Goal: Contribute content

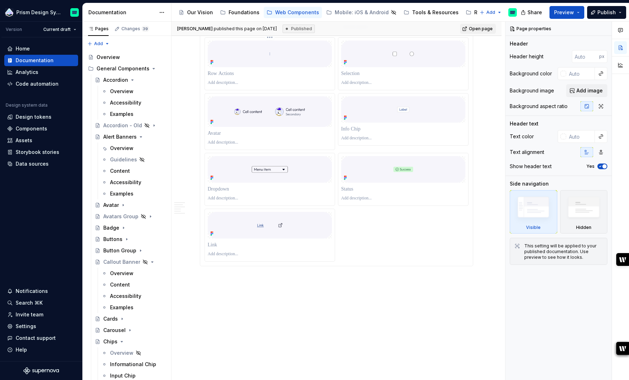
scroll to position [1080, 0]
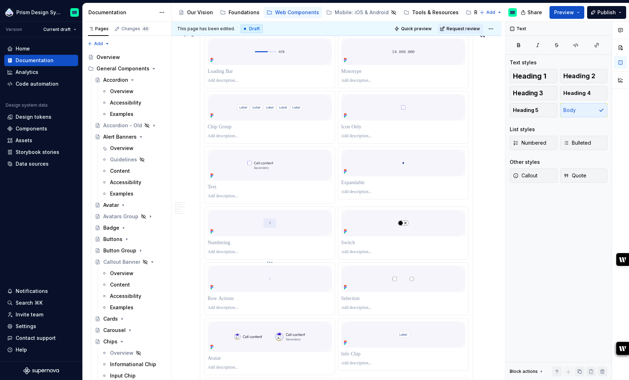
type textarea "*"
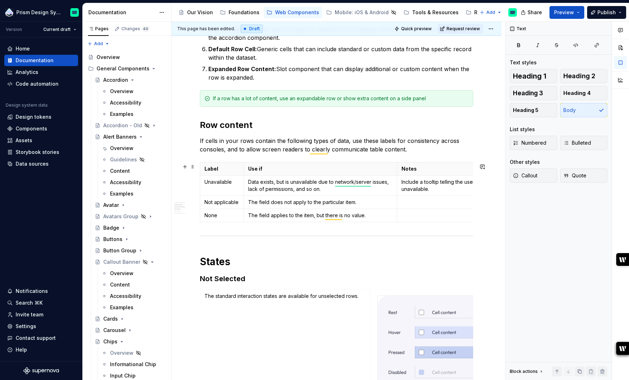
scroll to position [285, 0]
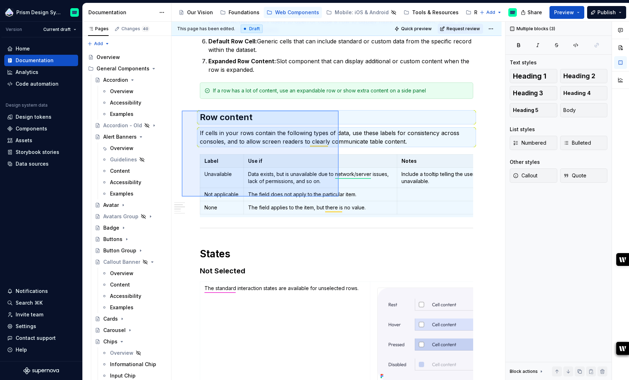
click at [339, 196] on div "This page has been edited. Draft Quick preview Request review Datagrid Datagrid…" at bounding box center [339, 201] width 334 height 358
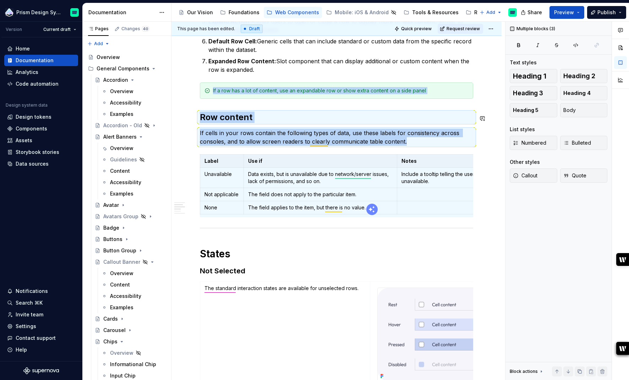
copy div "If a row has a lot of content, use an expandable row or show extra content on a…"
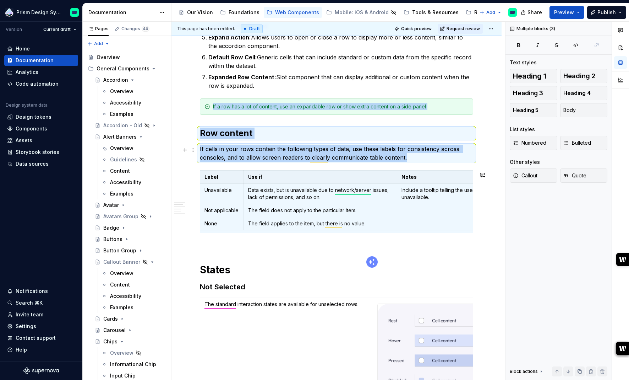
scroll to position [232, 0]
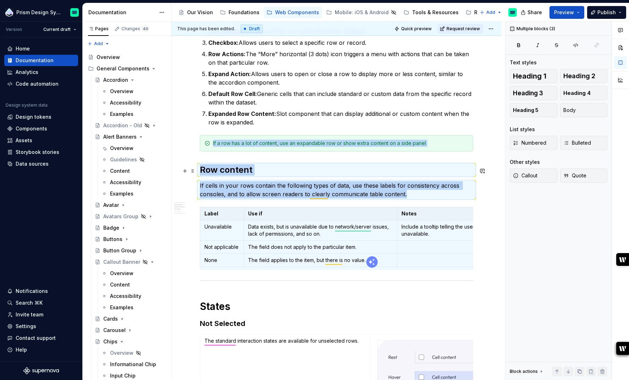
click at [231, 174] on h2 "Row content" at bounding box center [337, 169] width 274 height 11
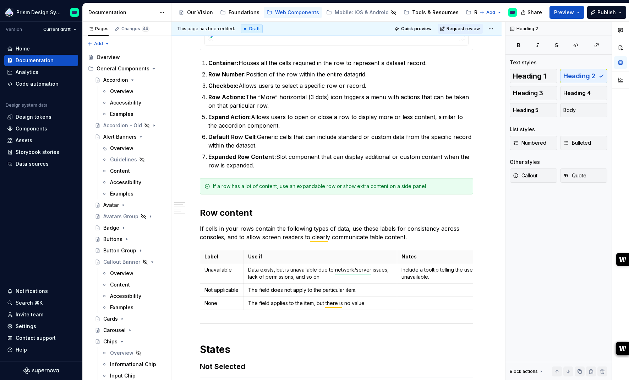
scroll to position [0, 0]
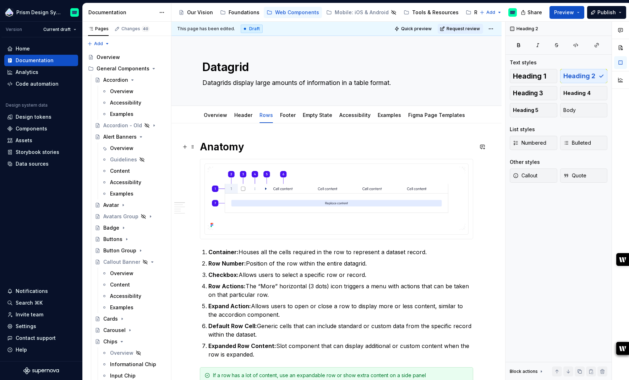
click at [224, 146] on h1 "Anatomy" at bounding box center [337, 146] width 274 height 13
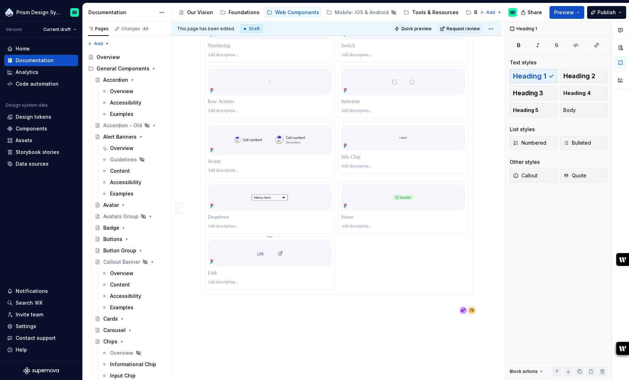
scroll to position [1097, 0]
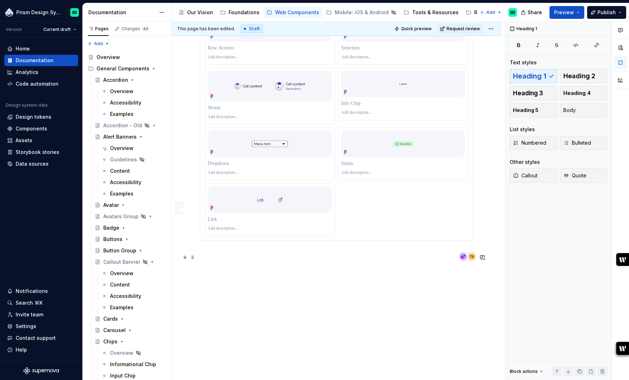
click at [250, 253] on p at bounding box center [337, 253] width 274 height 9
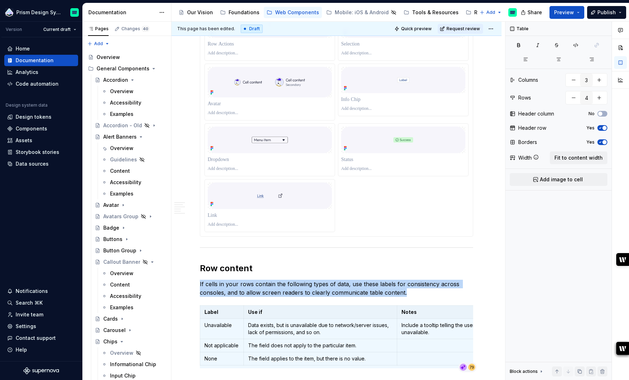
click at [221, 253] on h2 "Row content" at bounding box center [337, 268] width 274 height 11
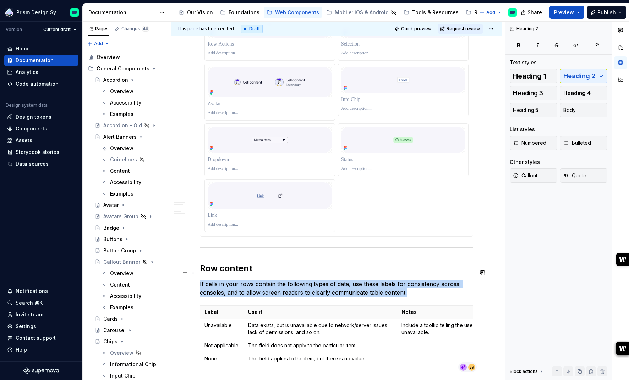
click at [221, 253] on h2 "Row content" at bounding box center [337, 268] width 274 height 11
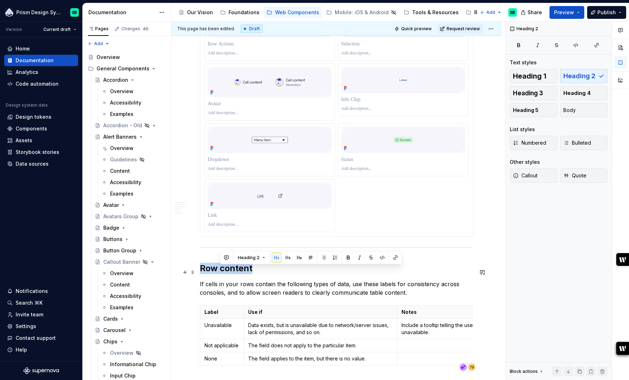
click at [221, 253] on h2 "Row content" at bounding box center [337, 268] width 274 height 11
click at [348, 77] on span "Heading 1" at bounding box center [529, 75] width 33 height 7
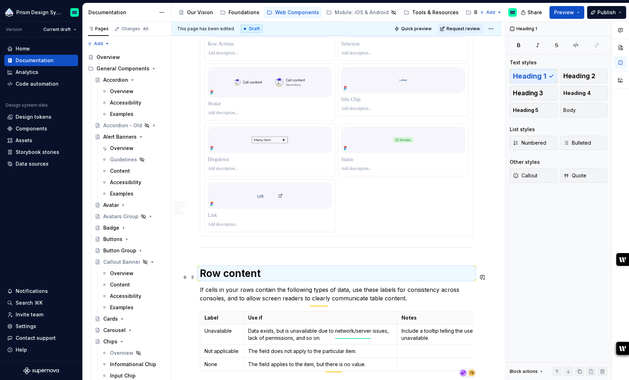
click at [250, 253] on h1 "Row content" at bounding box center [337, 273] width 274 height 13
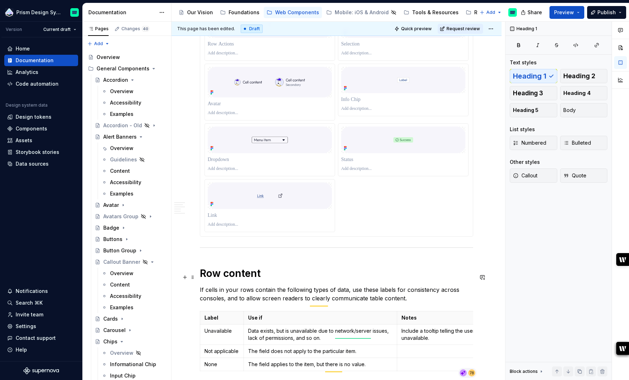
click at [250, 253] on h1 "Row content" at bounding box center [337, 273] width 274 height 13
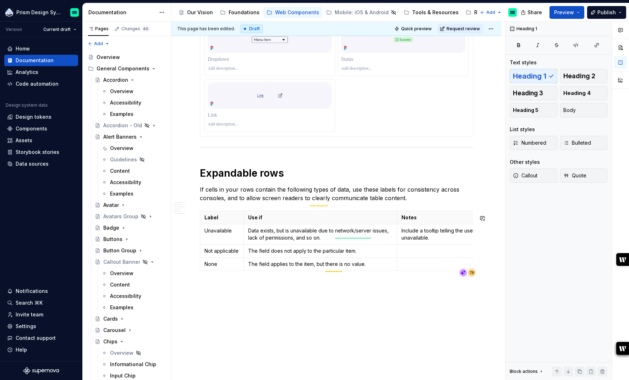
scroll to position [1198, 0]
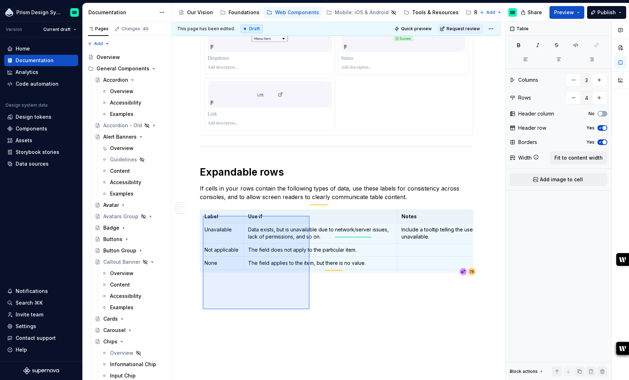
drag, startPoint x: 310, startPoint y: 309, endPoint x: 202, endPoint y: 216, distance: 142.3
click at [202, 216] on div "This page has been edited. Draft Quick preview Request review Datagrid Datagrid…" at bounding box center [339, 201] width 334 height 358
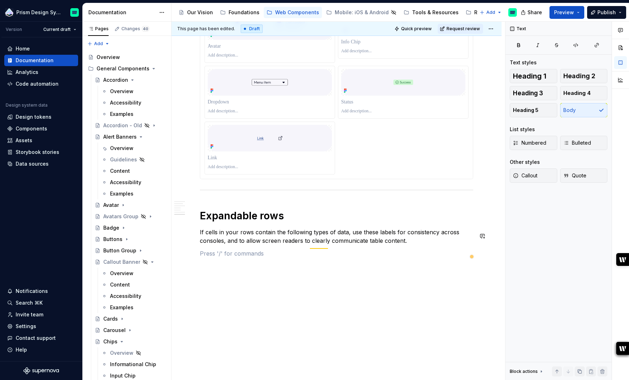
scroll to position [1184, 0]
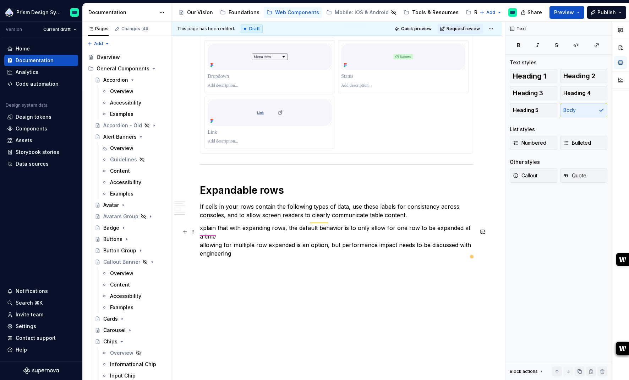
click at [243, 231] on p "xplain that with expanding rows, the default behavior is to only allow for one …" at bounding box center [337, 240] width 274 height 34
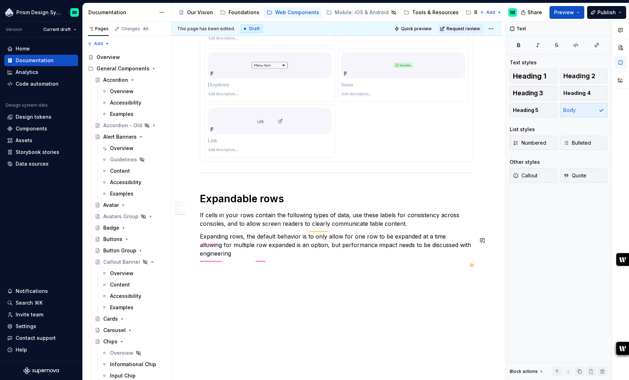
scroll to position [1175, 0]
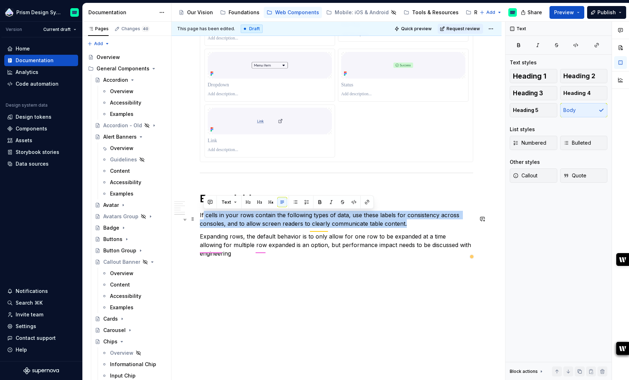
drag, startPoint x: 407, startPoint y: 221, endPoint x: 203, endPoint y: 213, distance: 204.4
click at [203, 213] on p "If cells in your rows contain the following types of data, use these labels for…" at bounding box center [337, 219] width 274 height 17
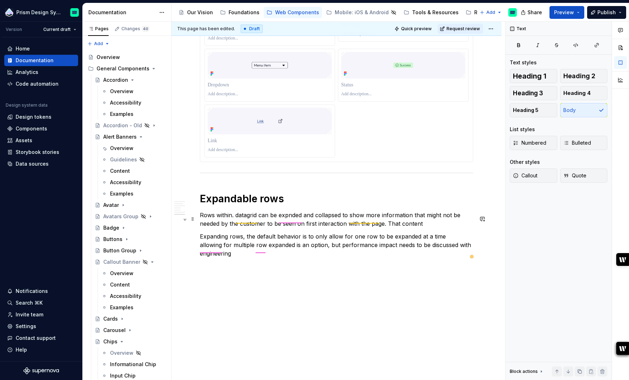
click at [236, 218] on p "Rows within. datagrid can be expnded and collapsed to show more information tha…" at bounding box center [337, 219] width 274 height 17
click at [298, 212] on p "Rows within a datagrid can be expnded and collapsed to show more information th…" at bounding box center [337, 219] width 274 height 17
click at [293, 228] on div "expanded Spelling" at bounding box center [303, 228] width 51 height 20
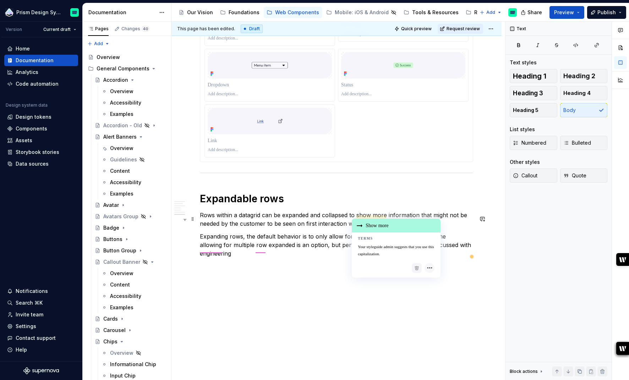
type textarea "*"
click at [348, 216] on p "Rows within a datagrid can be expanded and collapsed to show more information t…" at bounding box center [337, 219] width 274 height 17
click at [348, 211] on p "Rows within a datagrid can be expanded and collapsed to show more information t…" at bounding box center [337, 219] width 274 height 17
click at [348, 215] on p "Rows within a datagrid can be expanded and collapsed to show more information t…" at bounding box center [337, 219] width 274 height 17
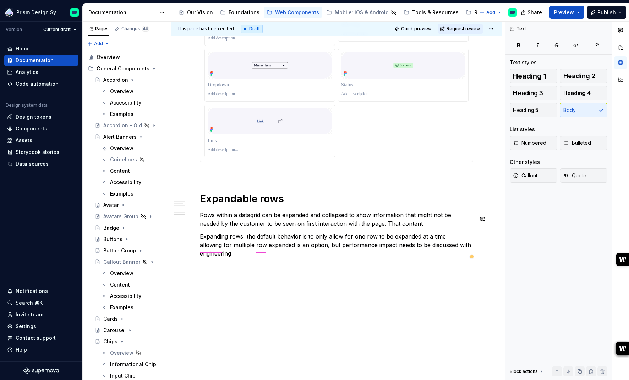
click at [348, 223] on p "Rows within a datagrid can be expanded and collapsed to show information that m…" at bounding box center [337, 219] width 274 height 17
drag, startPoint x: 366, startPoint y: 224, endPoint x: 403, endPoint y: 223, distance: 37.7
click at [348, 223] on p "Rows within a datagrid can be expanded and collapsed to show information that m…" at bounding box center [337, 219] width 274 height 17
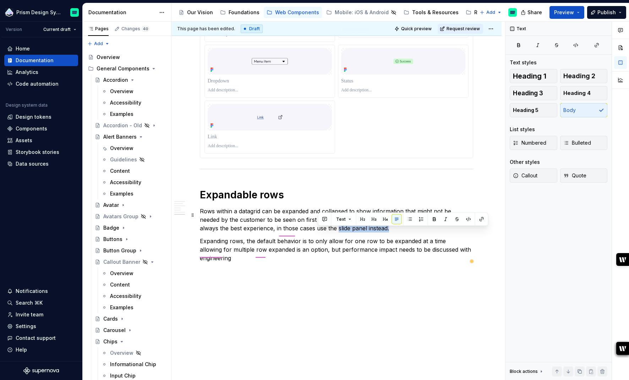
drag, startPoint x: 318, startPoint y: 232, endPoint x: 369, endPoint y: 233, distance: 51.2
click at [348, 232] on p "Rows within a datagrid can be expanded and collapsed to show information that m…" at bounding box center [337, 220] width 274 height 26
drag, startPoint x: 368, startPoint y: 233, endPoint x: 319, endPoint y: 232, distance: 49.8
click at [318, 232] on p "Rows within a datagrid can be expanded and collapsed to show information that m…" at bounding box center [337, 220] width 274 height 26
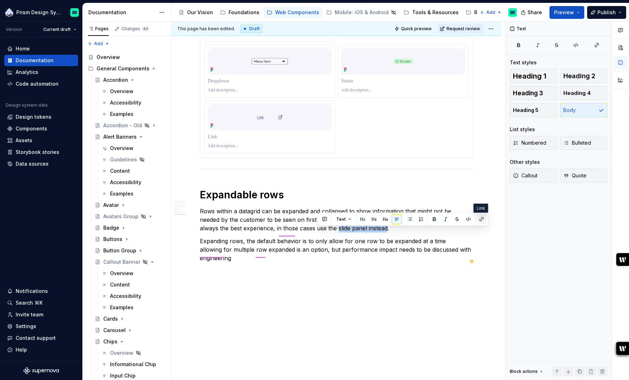
click at [348, 218] on button "button" at bounding box center [482, 219] width 10 height 10
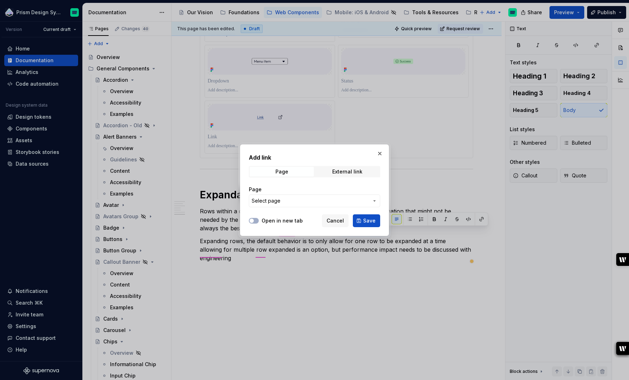
click at [316, 200] on span "Select page" at bounding box center [310, 200] width 117 height 7
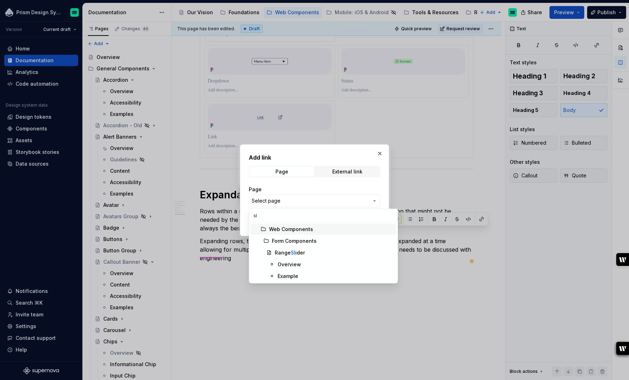
type input "s"
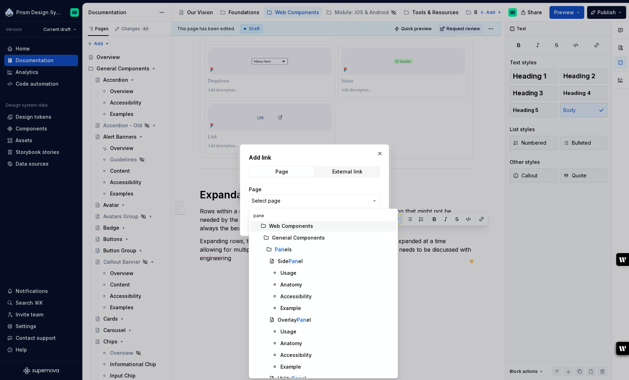
scroll to position [0, 0]
type input "panel"
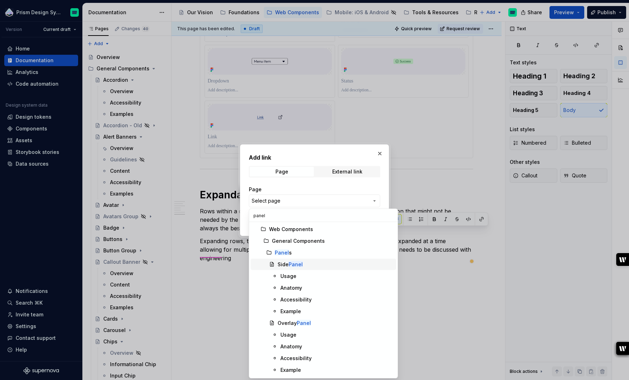
click at [294, 253] on mark "Panel" at bounding box center [296, 264] width 14 height 6
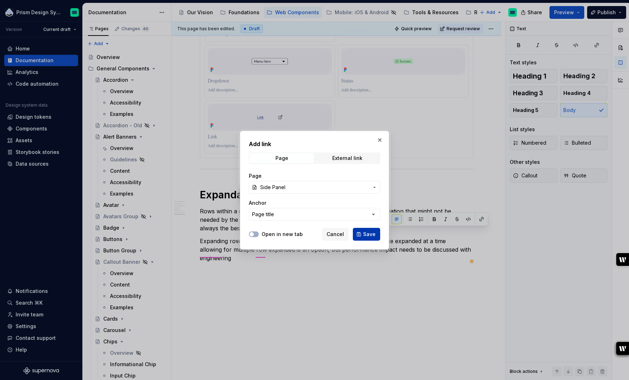
click at [348, 232] on span "Save" at bounding box center [369, 234] width 12 height 7
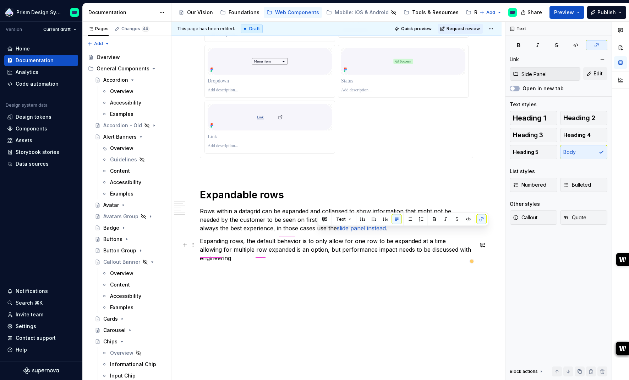
click at [214, 245] on p "Expanding rows, the default behavior is to only allow for one row to be expande…" at bounding box center [337, 250] width 274 height 26
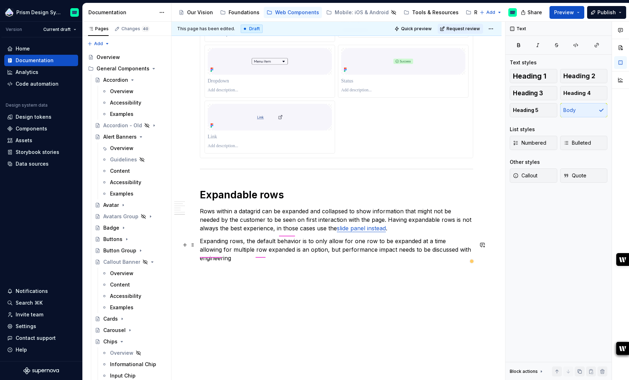
click at [201, 245] on p "Expanding rows, the default behavior is to only allow for one row to be expande…" at bounding box center [337, 250] width 274 height 26
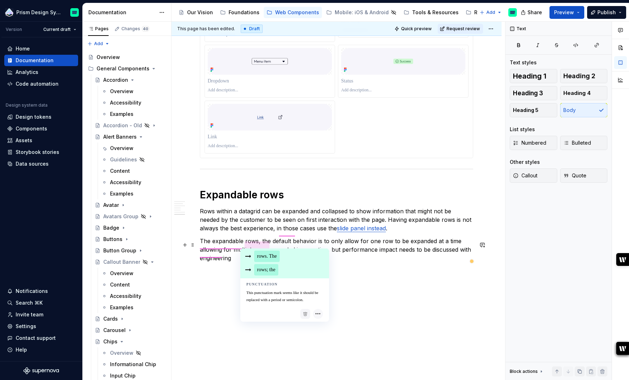
click at [268, 243] on p "The expandable rows, the default behavior is to only allow for one row to be ex…" at bounding box center [337, 250] width 274 height 26
click at [261, 245] on p "The expandable rows, the default behavior is to only allow for one row to be ex…" at bounding box center [337, 250] width 274 height 26
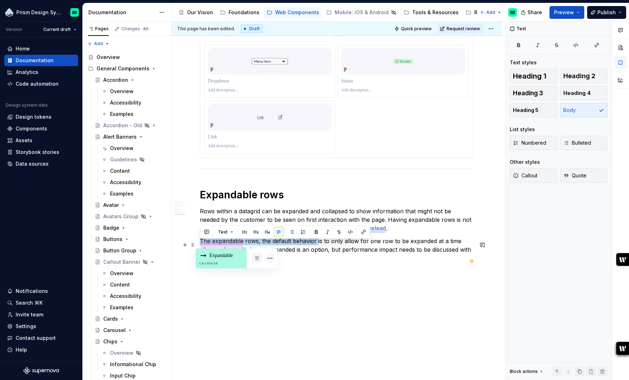
drag, startPoint x: 316, startPoint y: 246, endPoint x: 201, endPoint y: 247, distance: 114.7
click at [201, 247] on p "The expandable rows, the default behavior is to only allow for one row to be ex…" at bounding box center [337, 250] width 274 height 26
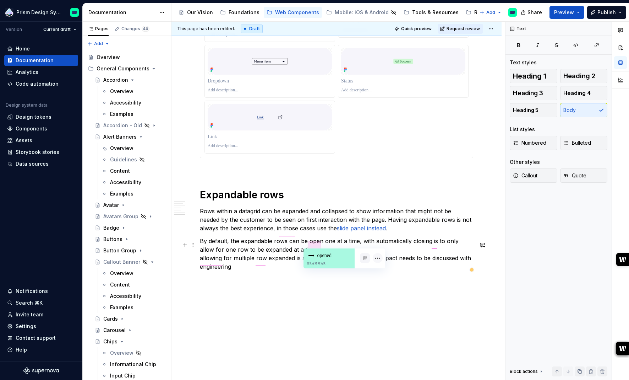
click at [348, 245] on p "By default, the expandable rows can be open one at a time, with automatically c…" at bounding box center [337, 254] width 274 height 34
click at [236, 223] on p "Rows within a datagrid can be expanded and collapsed to show information that m…" at bounding box center [337, 220] width 274 height 26
click at [305, 253] on p "By default, the expandable rows can be open one at a time. This causes open row…" at bounding box center [337, 254] width 274 height 34
click at [311, 251] on p "By default, the expandable rows can be open one at a time. This causes open row…" at bounding box center [337, 254] width 274 height 34
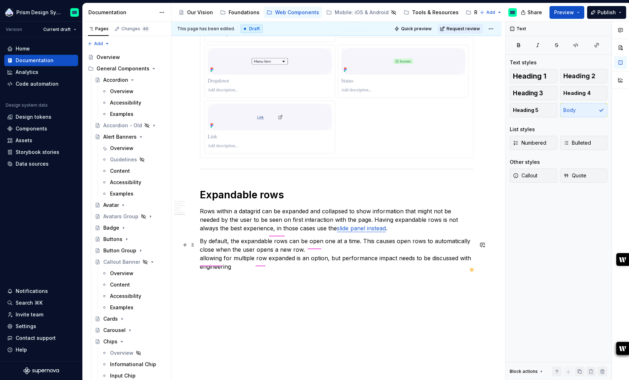
click at [267, 253] on p "By default, the expandable rows can be open one at a time. This causes open row…" at bounding box center [337, 254] width 274 height 34
click at [348, 245] on p "By default, the expandable rows can be open one at a time. This causes open row…" at bounding box center [337, 254] width 274 height 34
click at [316, 245] on p "By default, the expandable rows can be open one at a time. This causes expanded…" at bounding box center [337, 254] width 274 height 34
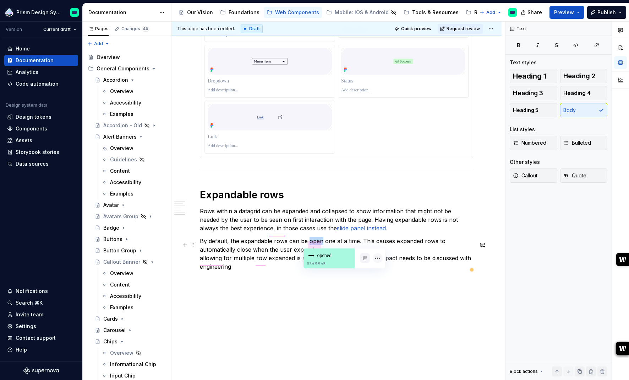
click at [316, 245] on p "By default, the expandable rows can be open one at a time. This causes expanded…" at bounding box center [337, 254] width 274 height 34
click at [348, 245] on p "By default, the expandable rows can be expanded one at a time. This causes expa…" at bounding box center [337, 254] width 274 height 34
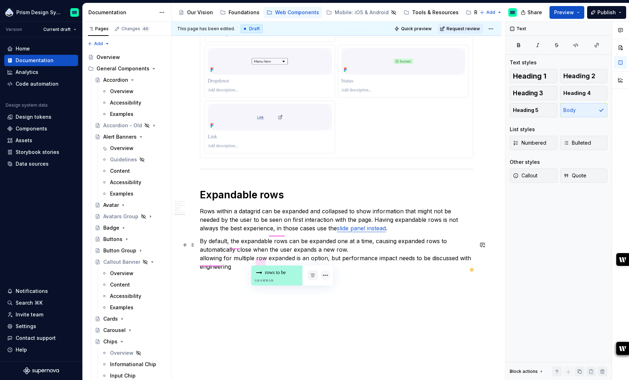
click at [247, 253] on p "By default, the expandable rows can be expanded one at a time, causing expanded…" at bounding box center [337, 254] width 274 height 34
click at [348, 253] on p "By default, the expandable rows can be expanded one at a time, causing expanded…" at bounding box center [337, 254] width 274 height 34
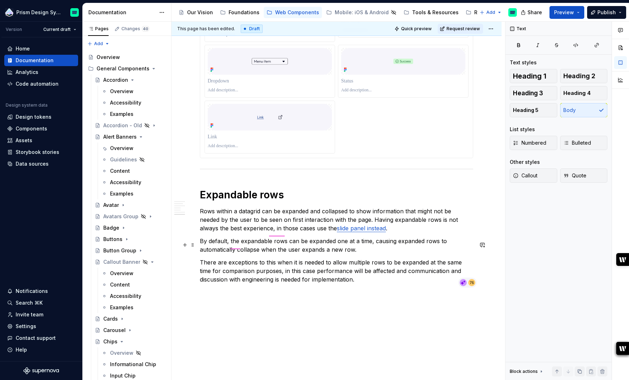
click at [236, 246] on p "By default, the expandable rows can be expanded one at a time, causing expanded…" at bounding box center [337, 245] width 274 height 17
click at [258, 253] on div "the Grammar" at bounding box center [251, 259] width 51 height 23
click at [276, 232] on p "Rows within a datagrid can be expanded and collapsed to show information that m…" at bounding box center [337, 220] width 274 height 26
click at [348, 253] on p "There are exceptions to this when it is needed to allow multiple rows to be exp…" at bounding box center [337, 271] width 274 height 26
click at [247, 232] on p "Rows within a datagrid can be expanded and collapsed to show information that m…" at bounding box center [337, 220] width 274 height 26
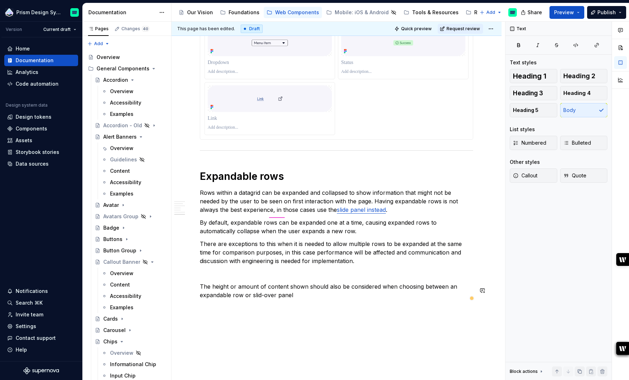
scroll to position [1205, 0]
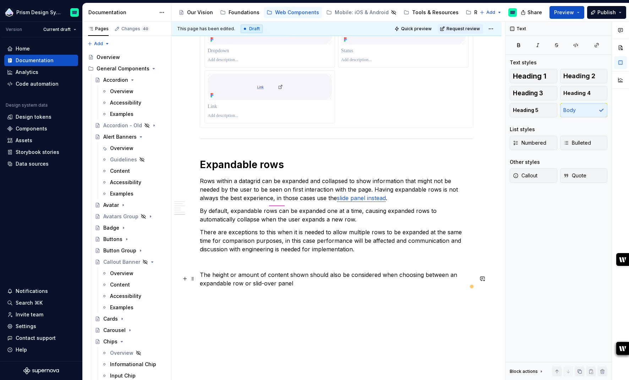
click at [275, 253] on p "The height or amount of content shown should also be considered when choosing b…" at bounding box center [337, 278] width 274 height 17
click at [293, 253] on p "The height or amount of content shown should also be considered when choosing b…" at bounding box center [337, 278] width 274 height 17
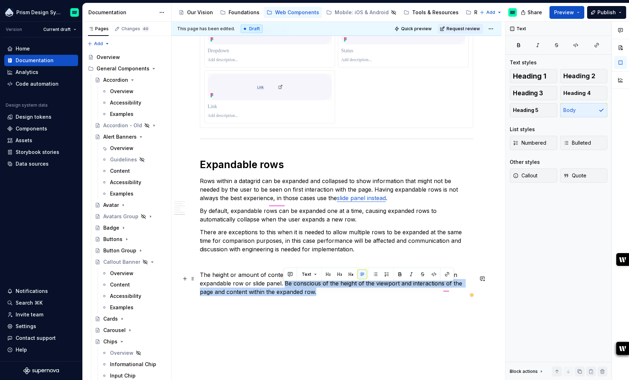
drag, startPoint x: 283, startPoint y: 287, endPoint x: 306, endPoint y: 298, distance: 25.3
click at [306, 253] on p "The height or amount of content shown should also be considered when choosing b…" at bounding box center [337, 283] width 274 height 26
copy p "Be conscious of the height of the viewport and interactions of the page and con…"
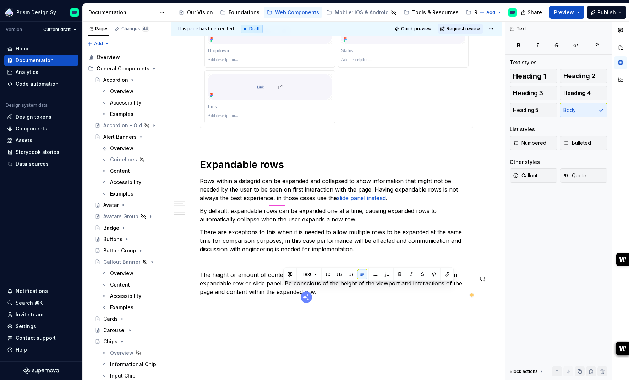
click at [204, 253] on p "The height or amount of content shown should also be considered when choosing b…" at bounding box center [337, 283] width 274 height 26
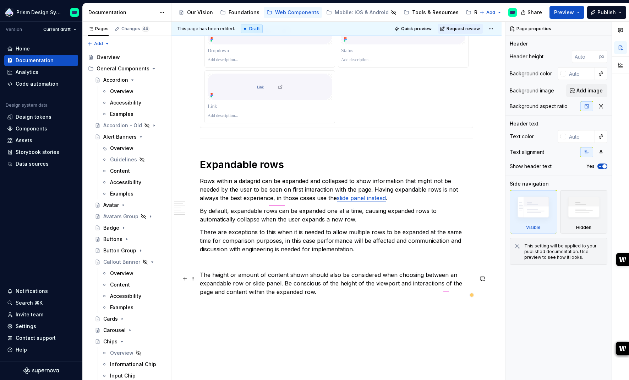
click at [348, 253] on p "The height or amount of content shown should also be considered when choosing b…" at bounding box center [337, 283] width 274 height 26
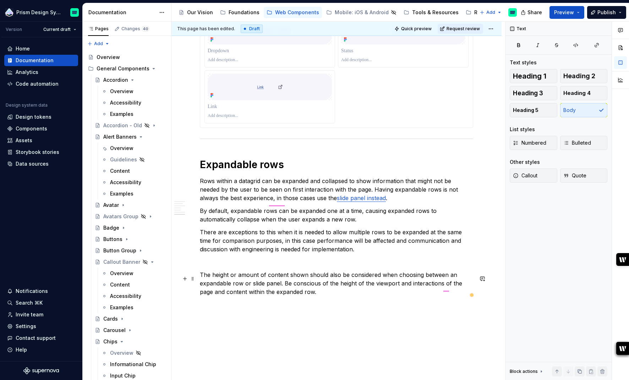
click at [348, 253] on p "The height or amount of content shown should also be considered when choosing b…" at bounding box center [337, 283] width 274 height 26
drag, startPoint x: 322, startPoint y: 288, endPoint x: 398, endPoint y: 287, distance: 76.0
click at [348, 253] on p "The height or amount of content shown should also be considered when choosing b…" at bounding box center [337, 283] width 274 height 26
click at [339, 253] on p "The height or amount of content shown should also be considered when choosing b…" at bounding box center [337, 283] width 274 height 26
click at [348, 253] on p "The height or amount of content shown should also be considered when choosing b…" at bounding box center [337, 283] width 274 height 26
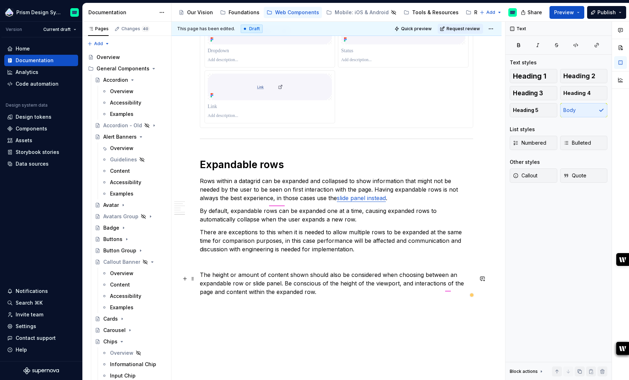
click at [319, 253] on p "The height or amount of content shown should also be considered when choosing b…" at bounding box center [337, 283] width 274 height 26
click at [348, 253] on p "The height or amount of content shown should also be considered when choosing b…" at bounding box center [337, 283] width 274 height 26
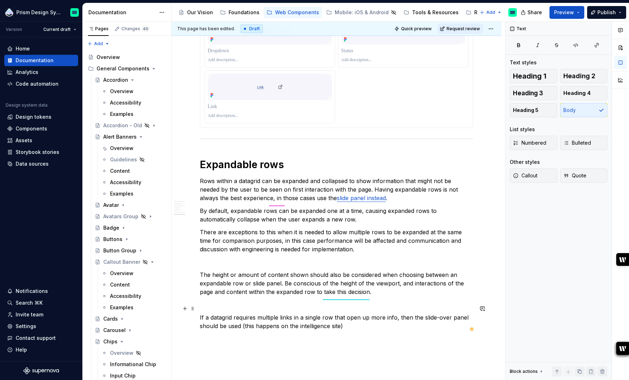
scroll to position [1209, 0]
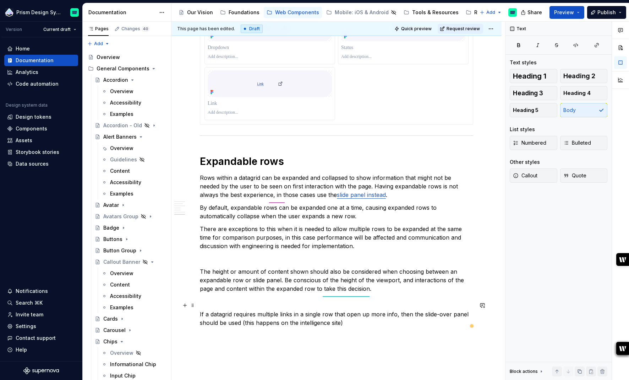
click at [239, 253] on p at bounding box center [337, 301] width 274 height 9
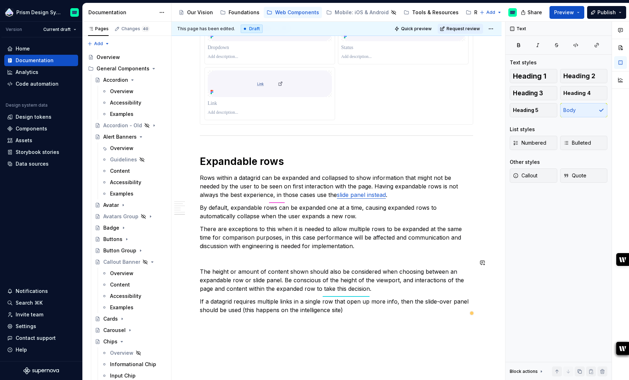
click at [222, 253] on p at bounding box center [337, 258] width 274 height 9
type textarea "*"
click at [340, 253] on p "The height or amount of content shown should also be considered when choosing b…" at bounding box center [337, 280] width 274 height 26
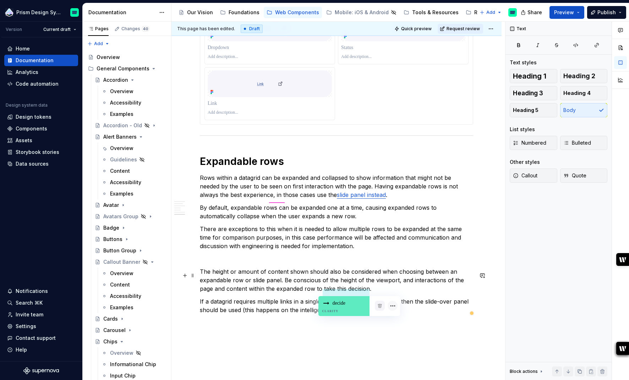
click at [342, 253] on div "decide Clarity" at bounding box center [344, 306] width 51 height 20
click at [348, 253] on p "If a datagrid requires multiple links in a single row that open up more info, t…" at bounding box center [337, 305] width 274 height 17
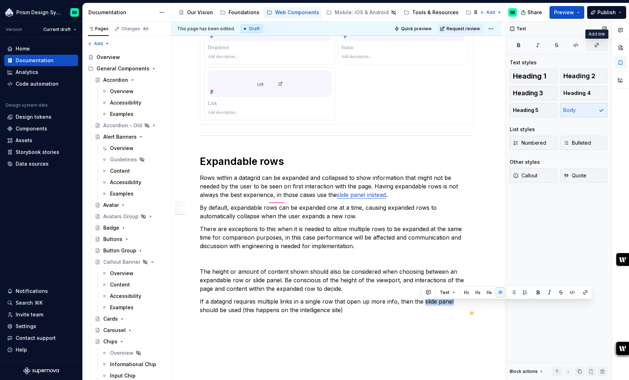
click at [348, 44] on icon "button" at bounding box center [597, 45] width 6 height 6
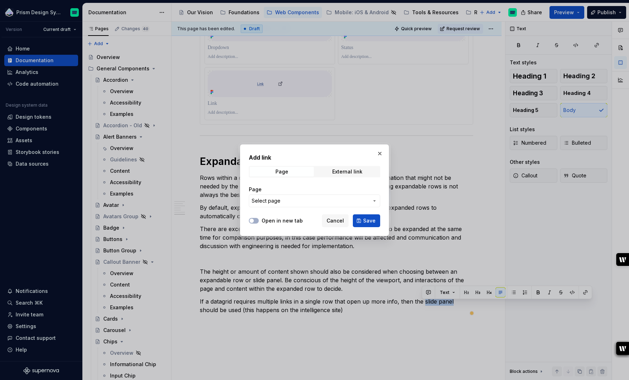
click at [334, 202] on span "Select page" at bounding box center [310, 200] width 117 height 7
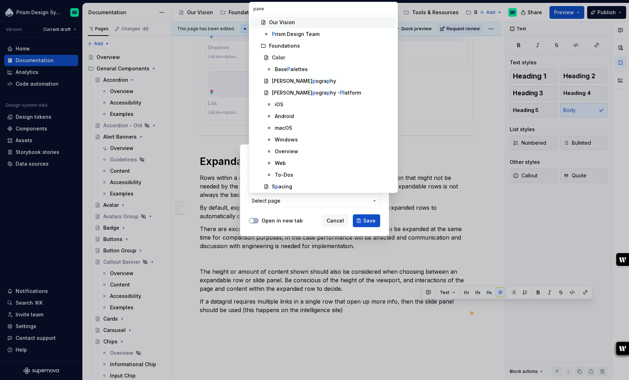
type input "panel"
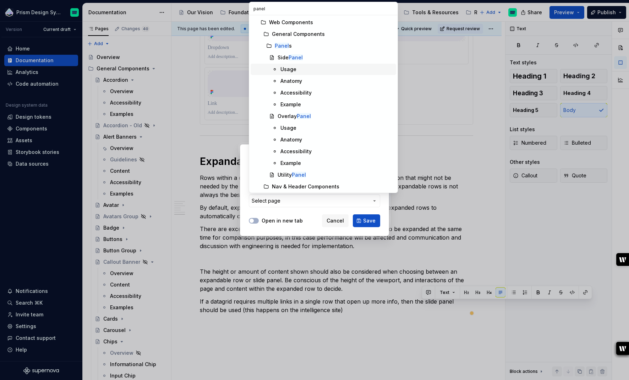
click at [291, 66] on div "Usage" at bounding box center [289, 69] width 16 height 7
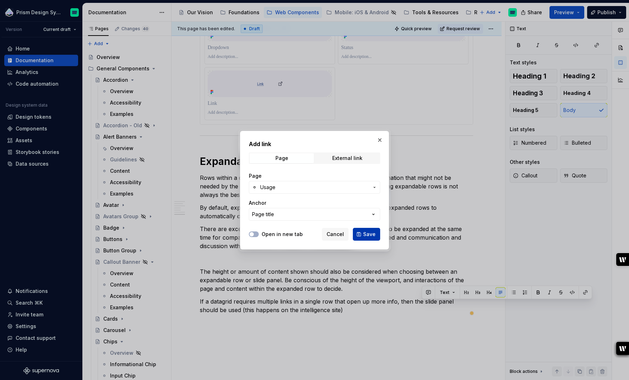
click at [348, 235] on span "Save" at bounding box center [369, 234] width 12 height 7
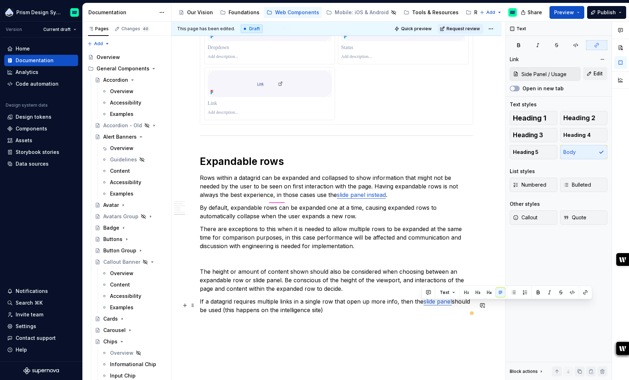
click at [277, 253] on p "If a datagrid requires multiple links in a single row that open up more info, t…" at bounding box center [337, 305] width 274 height 17
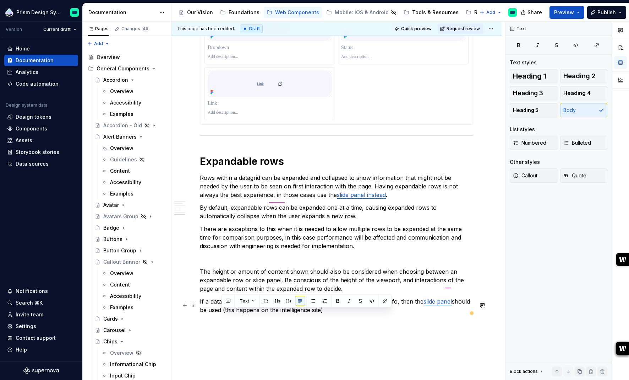
drag, startPoint x: 326, startPoint y: 315, endPoint x: 222, endPoint y: 316, distance: 104.1
click at [222, 253] on p "If a datagrid requires multiple links in a single row that open up more info, t…" at bounding box center [337, 305] width 274 height 17
click at [200, 253] on p "If a datagrid requires multiple links in a single row that open up more info, t…" at bounding box center [337, 305] width 274 height 17
click at [230, 253] on p at bounding box center [337, 258] width 274 height 9
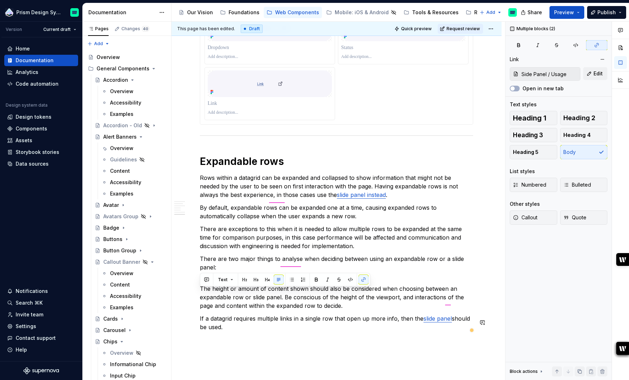
drag, startPoint x: 201, startPoint y: 291, endPoint x: 242, endPoint y: 339, distance: 63.3
click at [348, 184] on span "Bulleted" at bounding box center [578, 184] width 28 height 7
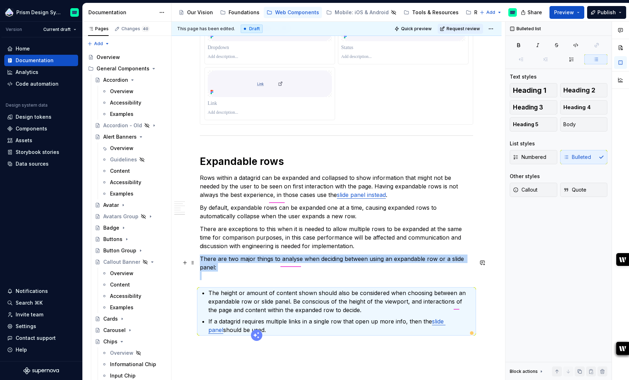
click at [220, 253] on p "There are two major things to analyse when deciding between using an expandable…" at bounding box center [337, 267] width 274 height 26
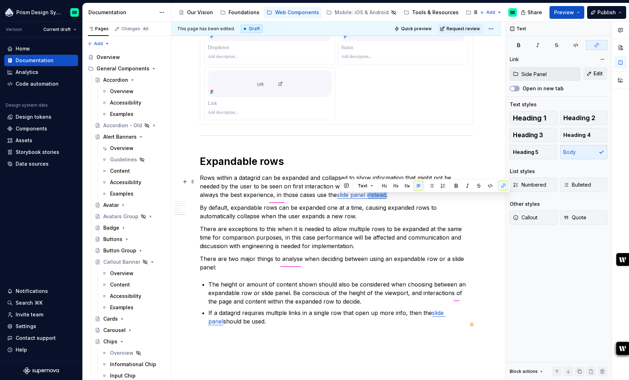
drag, startPoint x: 359, startPoint y: 200, endPoint x: 340, endPoint y: 198, distance: 19.6
click at [340, 198] on p "Rows within a datagrid can be expanded and collapsed to show information that m…" at bounding box center [337, 186] width 274 height 26
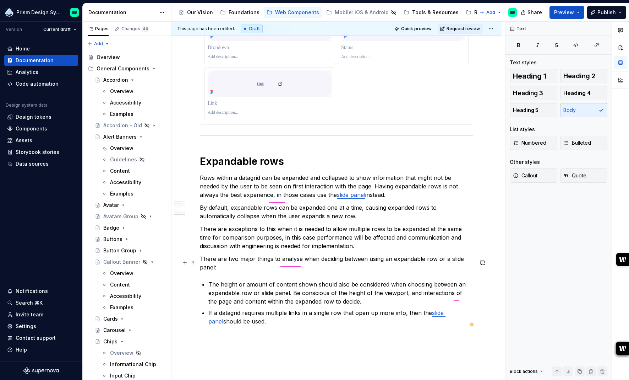
click at [296, 253] on p "There are two major things to analyse when deciding between using an expandable…" at bounding box center [337, 262] width 274 height 17
click at [348, 253] on div "between Grammar" at bounding box center [475, 310] width 51 height 20
click at [300, 253] on p "There are two major things to analyse when deciding between using an expandable…" at bounding box center [337, 262] width 274 height 17
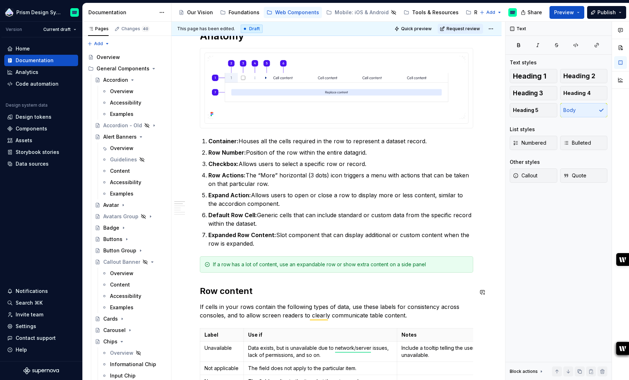
scroll to position [110, 0]
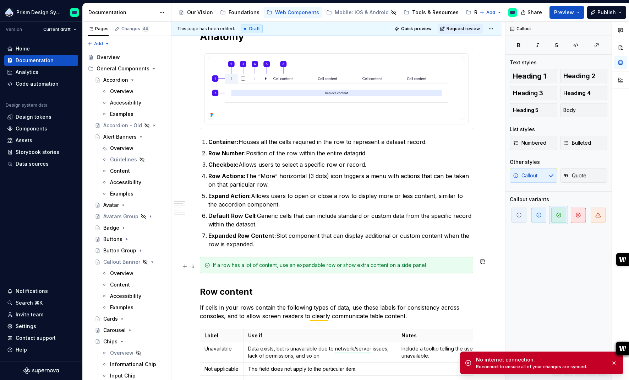
click at [306, 253] on div "If a row has a lot of content, use an expandable row or show extra content on a…" at bounding box center [341, 264] width 256 height 7
click at [348, 253] on div "If a row has a lot of content, use an expandable row or show extra content on a…" at bounding box center [341, 264] width 256 height 7
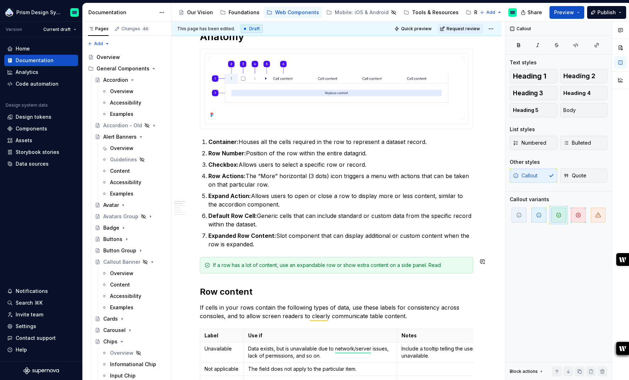
type textarea "*"
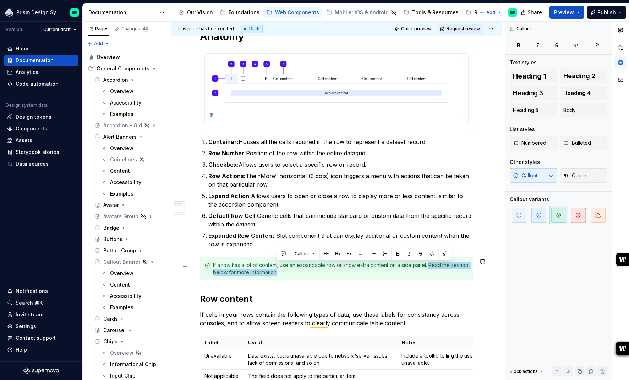
drag, startPoint x: 428, startPoint y: 266, endPoint x: 431, endPoint y: 273, distance: 7.5
click at [348, 253] on div "If a row has a lot of content, use an expandable row or show extra content on a…" at bounding box center [341, 268] width 256 height 14
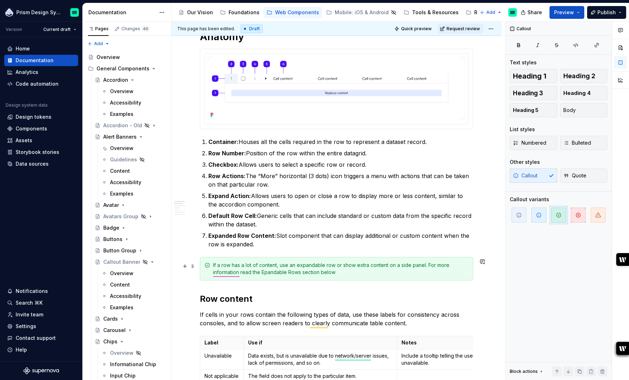
click at [230, 253] on div "If a row has a lot of content, use an expandable row or show extra content on a…" at bounding box center [341, 268] width 256 height 14
click at [237, 253] on div "If a row has a lot of content, use an expandable row or show extra content on a…" at bounding box center [341, 268] width 256 height 14
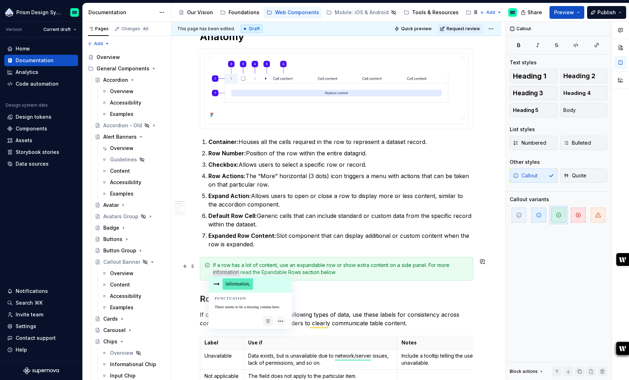
click at [253, 253] on span "information," at bounding box center [238, 283] width 31 height 11
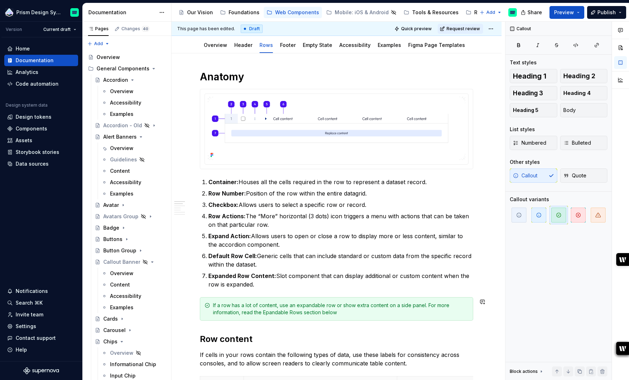
scroll to position [83, 0]
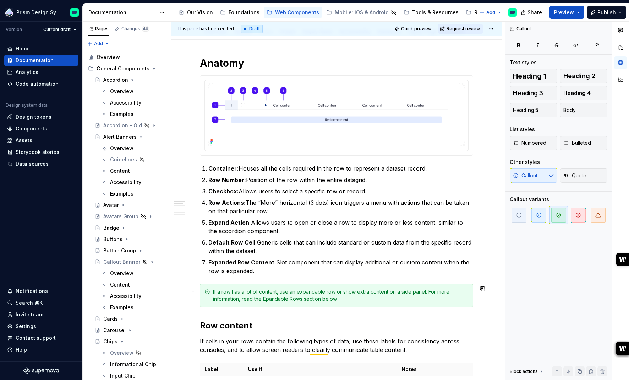
click at [293, 253] on div "If a row has a lot of content, use an expandable row or show extra content on a…" at bounding box center [341, 295] width 256 height 14
drag, startPoint x: 302, startPoint y: 299, endPoint x: 264, endPoint y: 296, distance: 38.5
click at [264, 253] on div "If a row has a lot of content, use an expandable row or show extra content on a…" at bounding box center [341, 295] width 256 height 14
click at [267, 253] on div "If a row has a lot of content, use an expandable row or show extra content on a…" at bounding box center [341, 295] width 256 height 14
drag, startPoint x: 304, startPoint y: 301, endPoint x: 263, endPoint y: 299, distance: 41.2
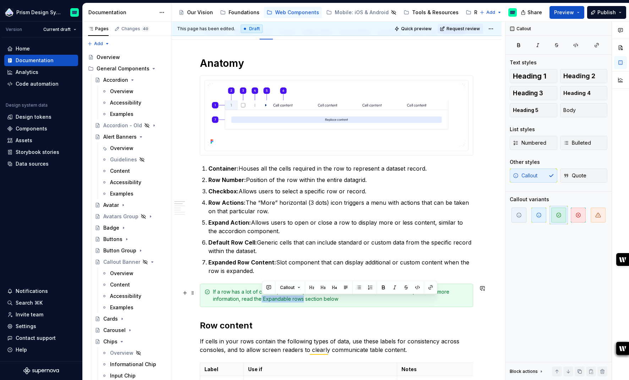
click at [263, 253] on div "If a row has a lot of content, use an expandable row or show extra content on a…" at bounding box center [341, 295] width 256 height 14
click at [348, 46] on icon "button" at bounding box center [597, 45] width 6 height 6
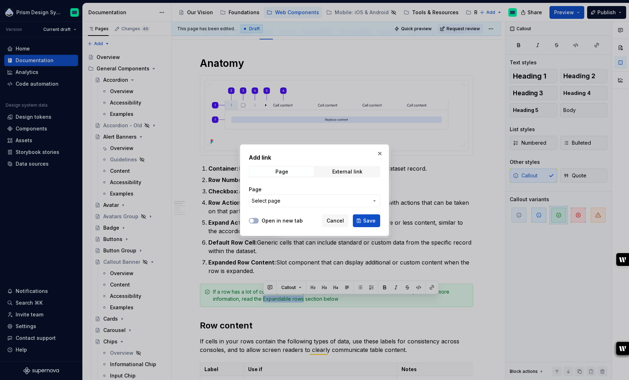
click at [325, 200] on span "Select page" at bounding box center [310, 200] width 117 height 7
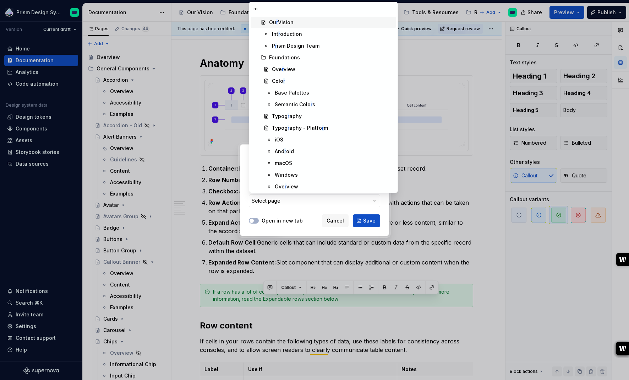
type input "row"
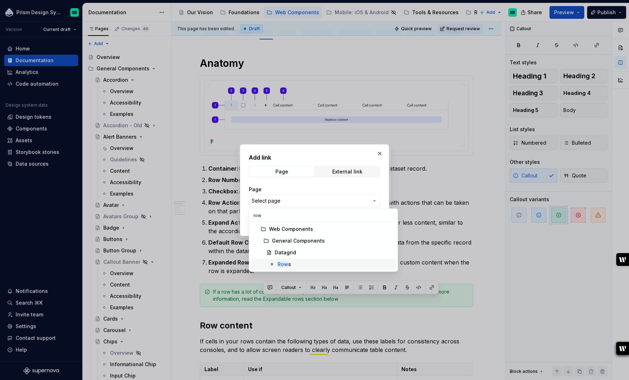
click at [301, 253] on div "Row s" at bounding box center [336, 264] width 116 height 7
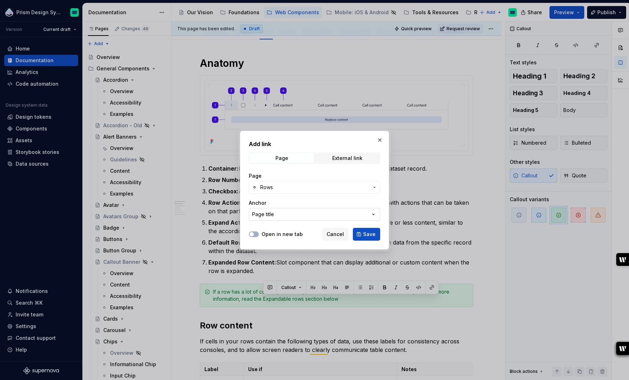
click at [290, 216] on button "Page title" at bounding box center [314, 214] width 131 height 13
type input "expandable"
click at [284, 213] on div "Add link Page External link Page Rows Anchor Page title Open in new tab Cancel …" at bounding box center [314, 190] width 629 height 380
click at [284, 214] on button "Page title" at bounding box center [314, 214] width 131 height 13
click at [288, 211] on div "Add link Page External link Page Rows Anchor Page title Open in new tab Cancel …" at bounding box center [314, 190] width 629 height 380
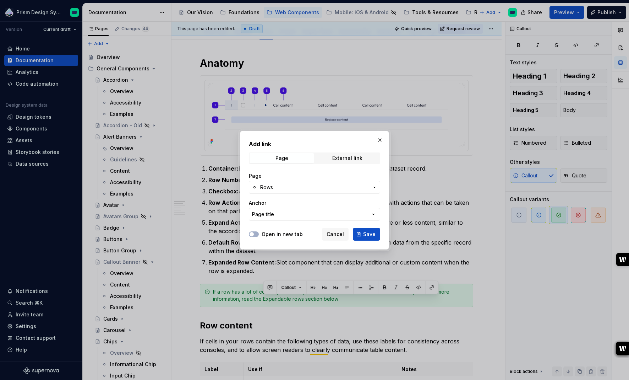
click at [294, 187] on span "Rows" at bounding box center [314, 187] width 109 height 7
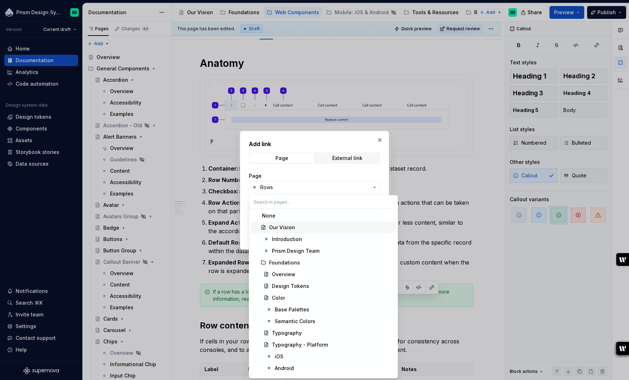
scroll to position [0, 0]
click at [300, 187] on div "Add link Page External link Page Rows Anchor Page title Open in new tab Cancel …" at bounding box center [314, 190] width 629 height 380
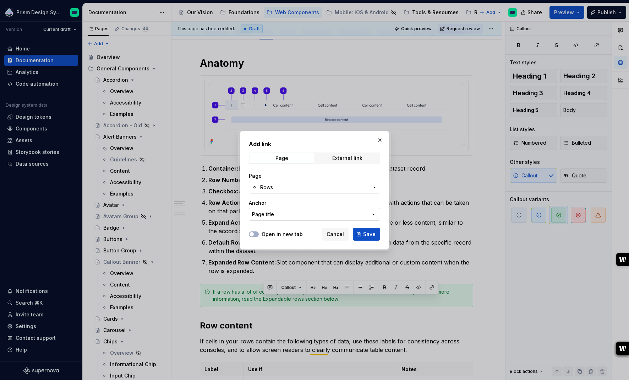
click at [301, 214] on button "Page title" at bounding box center [314, 214] width 131 height 13
click at [294, 213] on div "Add link Page External link Page Rows Anchor Page title Open in new tab Cancel …" at bounding box center [314, 190] width 629 height 380
click at [348, 235] on span "Save" at bounding box center [369, 234] width 12 height 7
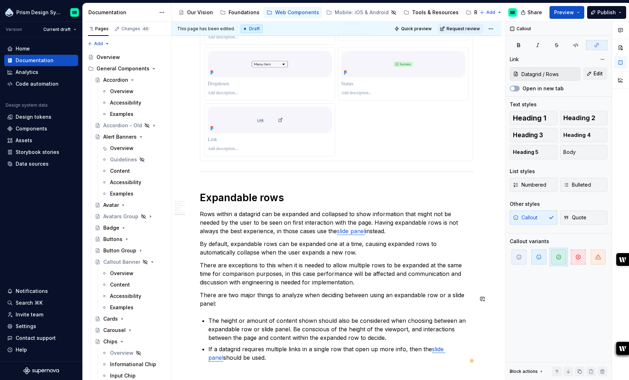
scroll to position [1287, 0]
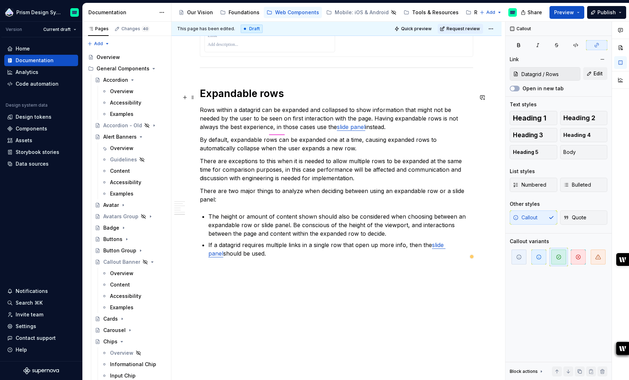
click at [242, 98] on h1 "Expandable rows" at bounding box center [337, 93] width 274 height 13
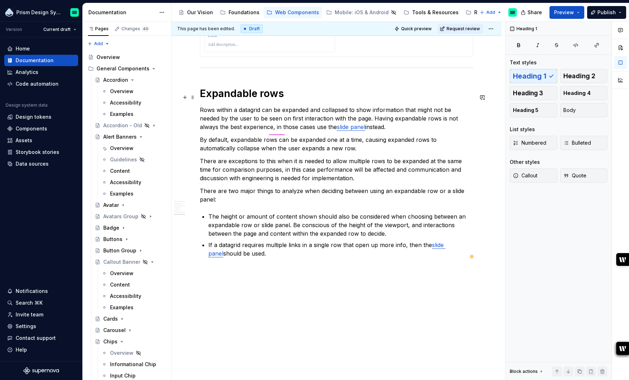
click at [242, 98] on h1 "Expandable rows" at bounding box center [337, 93] width 274 height 13
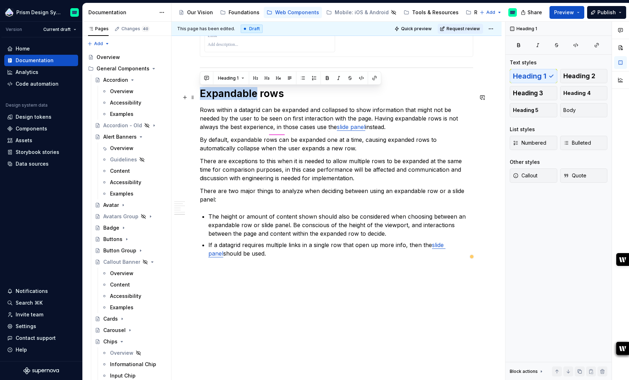
click at [242, 98] on h1 "Expandable rows" at bounding box center [337, 93] width 274 height 13
click at [348, 50] on div "Heading 1 Text styles Heading 1 Heading 2 Heading 3 Heading 4 Heading 5 Body Li…" at bounding box center [559, 201] width 106 height 358
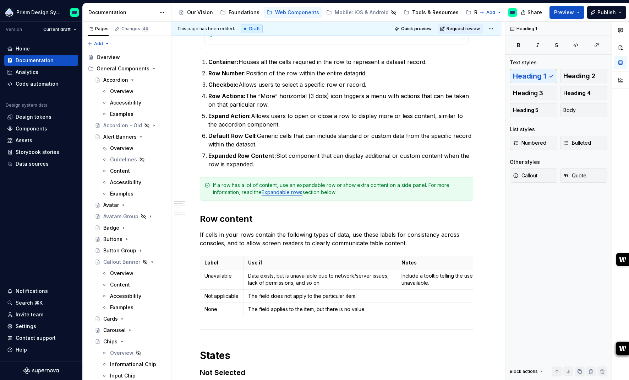
scroll to position [0, 0]
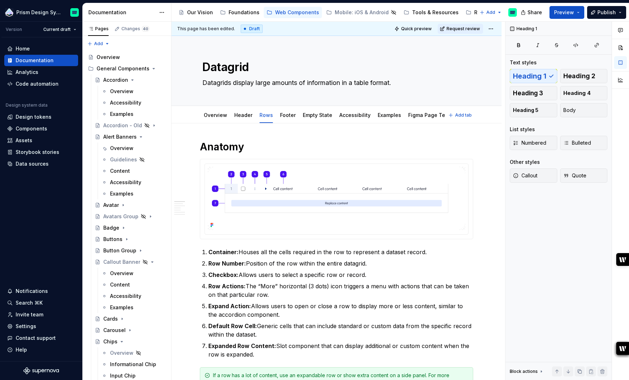
type textarea "*"
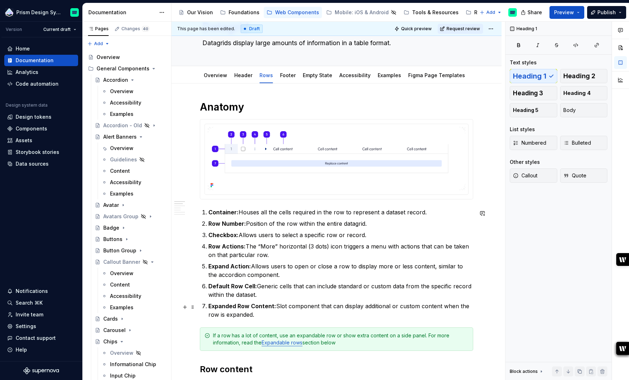
scroll to position [195, 0]
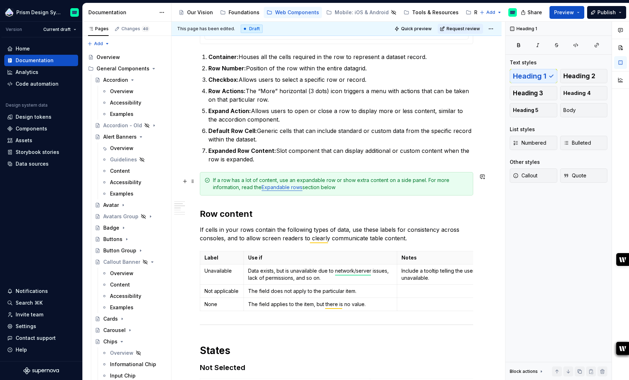
click at [288, 189] on link "Expandable rows" at bounding box center [282, 187] width 41 height 6
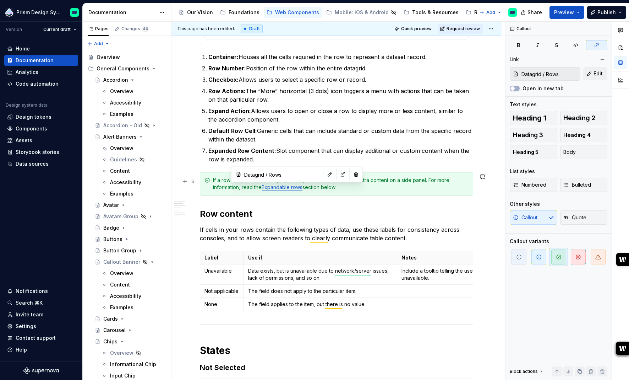
click at [288, 189] on link "Expandable rows" at bounding box center [282, 187] width 41 height 6
click at [295, 191] on div "If a row has a lot of content, use an expandable row or show extra content on a…" at bounding box center [337, 183] width 274 height 23
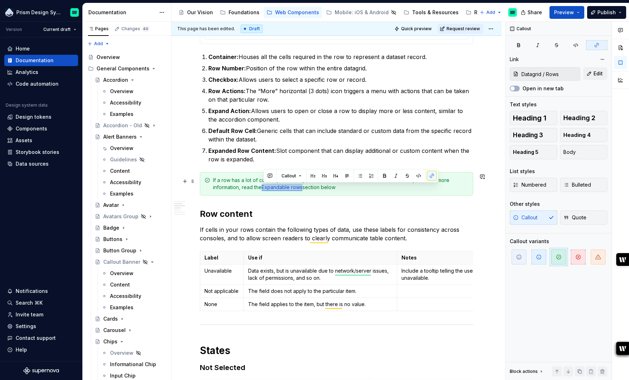
drag, startPoint x: 304, startPoint y: 189, endPoint x: 264, endPoint y: 190, distance: 39.4
click at [264, 190] on div "If a row has a lot of content, use an expandable row or show extra content on a…" at bounding box center [341, 184] width 256 height 14
click at [348, 176] on button "button" at bounding box center [432, 176] width 10 height 10
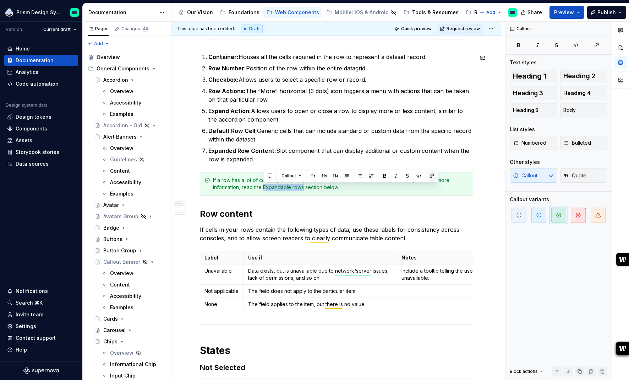
click at [348, 176] on button "button" at bounding box center [432, 176] width 10 height 10
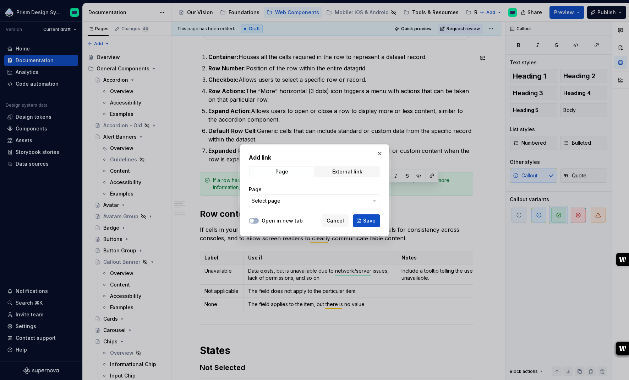
click at [328, 201] on span "Select page" at bounding box center [310, 200] width 117 height 7
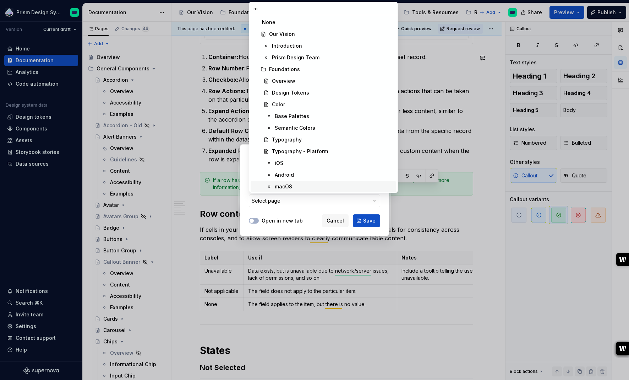
type input "row"
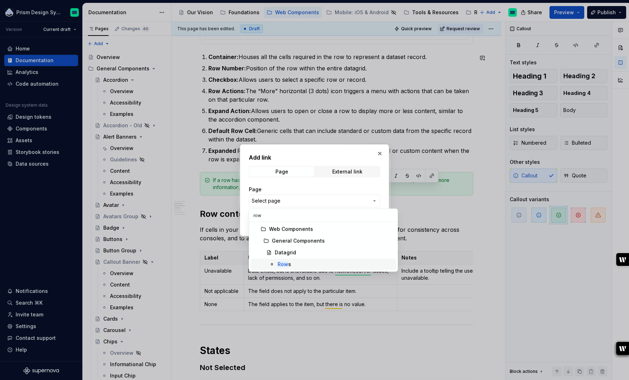
click at [287, 253] on mark "Row" at bounding box center [283, 264] width 11 height 6
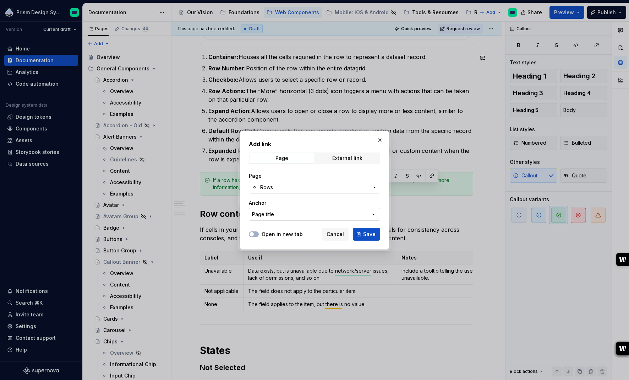
click at [283, 213] on button "Page title" at bounding box center [314, 214] width 131 height 13
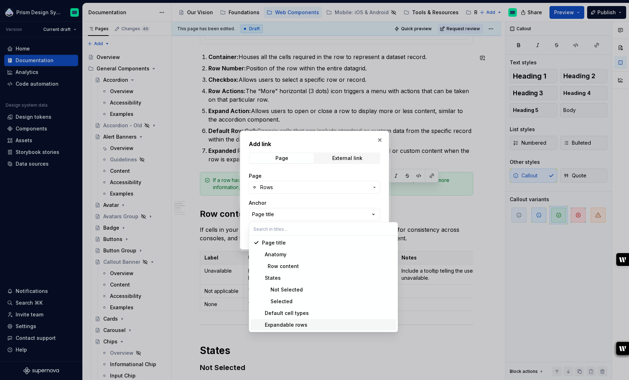
click at [290, 253] on div "Expandable rows" at bounding box center [284, 324] width 45 height 7
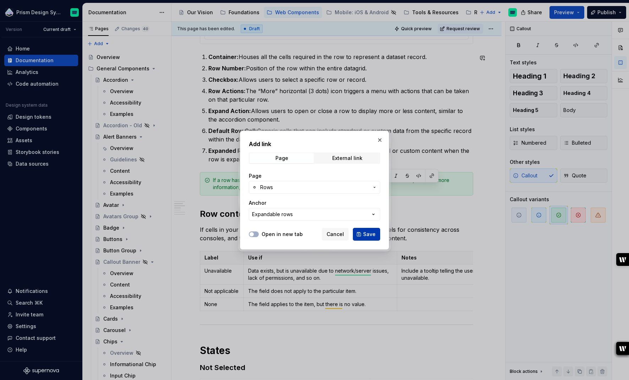
click at [348, 234] on span "Save" at bounding box center [369, 234] width 12 height 7
click at [348, 234] on p "If cells in your rows contain the following types of data, use these labels for…" at bounding box center [337, 233] width 274 height 17
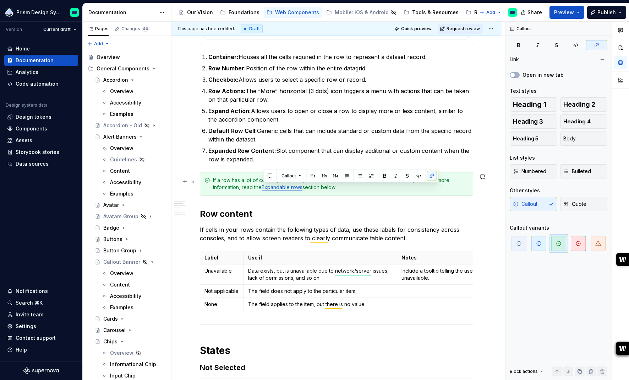
click at [348, 189] on div "If a row has a lot of content, use an expandable row or show extra content on a…" at bounding box center [341, 184] width 256 height 14
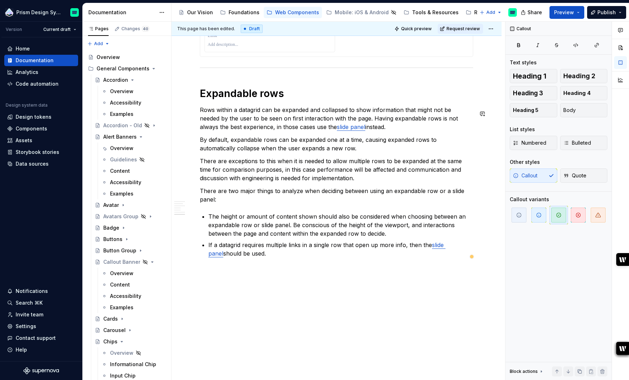
scroll to position [1287, 0]
click at [202, 191] on p "There are two major things to analyze when deciding between using an expandable…" at bounding box center [337, 194] width 274 height 17
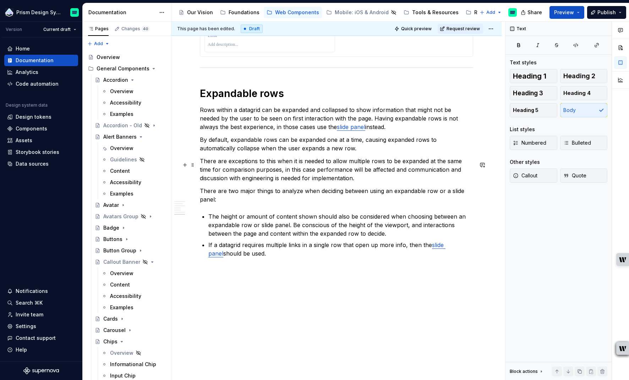
type textarea "*"
click at [348, 179] on p "There are exceptions to this when it is needed to allow multiple rows to be exp…" at bounding box center [337, 170] width 274 height 26
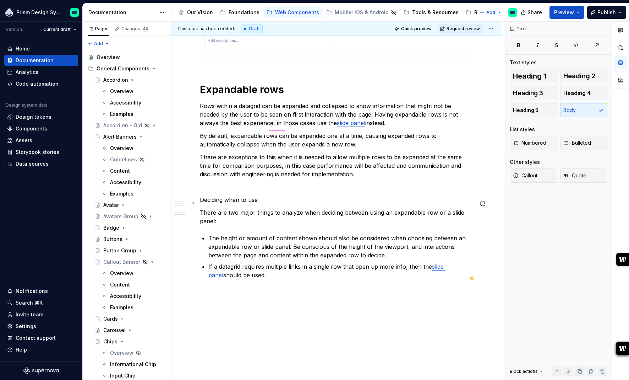
click at [253, 201] on p "Deciding when to use" at bounding box center [337, 199] width 274 height 9
drag, startPoint x: 229, startPoint y: 202, endPoint x: 199, endPoint y: 205, distance: 30.6
click at [249, 202] on p "When to use" at bounding box center [337, 199] width 274 height 9
drag, startPoint x: 287, startPoint y: 204, endPoint x: 201, endPoint y: 202, distance: 85.6
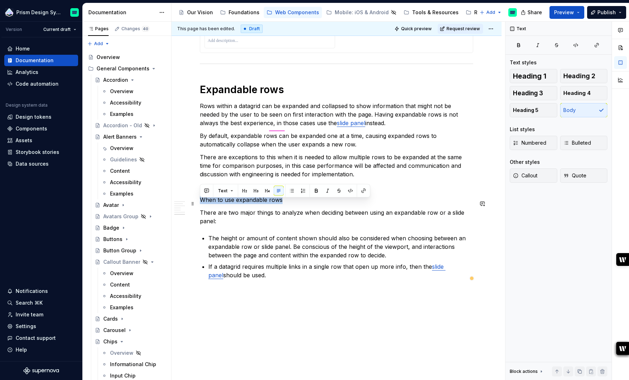
click at [201, 202] on p "When to use expandable rows" at bounding box center [337, 199] width 274 height 9
click at [246, 192] on button "button" at bounding box center [245, 191] width 10 height 10
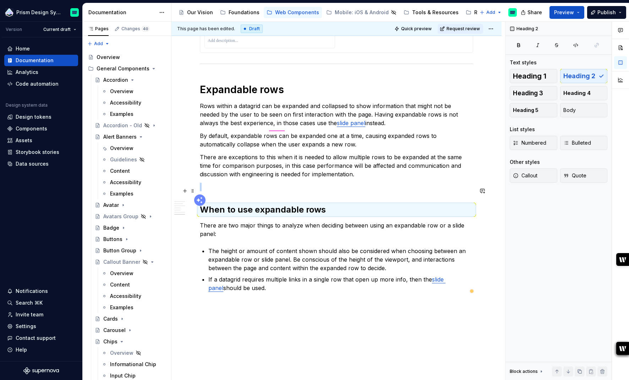
click at [263, 190] on p at bounding box center [337, 187] width 274 height 9
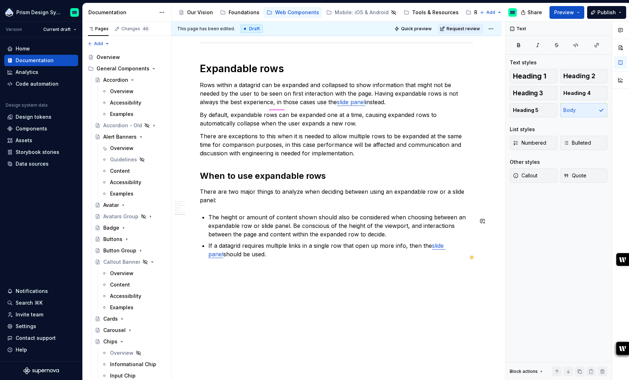
scroll to position [1313, 0]
type textarea "*"
